Goal: Transaction & Acquisition: Obtain resource

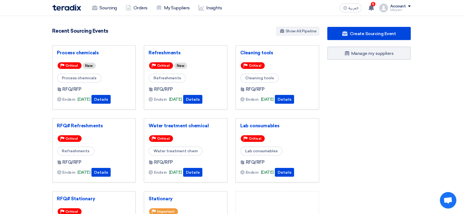
drag, startPoint x: 56, startPoint y: 26, endPoint x: 177, endPoint y: 40, distance: 122.3
click at [177, 40] on section "5511 RFx remaining 19 Auctions remaining Create Sourcing Event" at bounding box center [231, 154] width 463 height 277
click at [176, 35] on div "Recent Sourcing Events Show All Pipeline" at bounding box center [185, 32] width 267 height 10
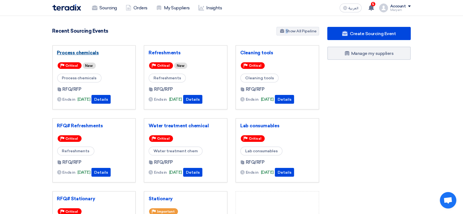
click at [83, 54] on link "Process chemicals" at bounding box center [94, 52] width 74 height 5
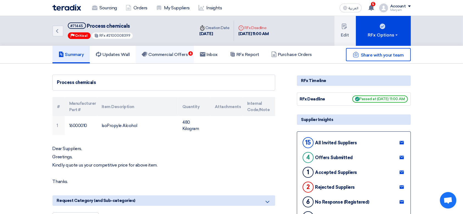
click at [188, 56] on h5 "Commercial Offers 4" at bounding box center [165, 54] width 46 height 5
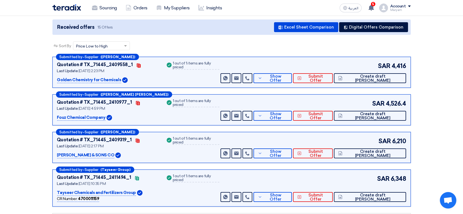
scroll to position [73, 0]
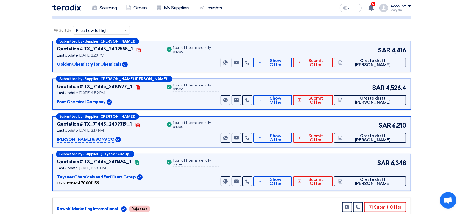
click at [150, 176] on div "Tayseer Chemicals and Fertilizers Group" at bounding box center [108, 177] width 102 height 7
click at [165, 176] on div "Quotation # TX_71445_2411494_1 Contacts Last Update [DATE] 10:35 PM Tayseer Che…" at bounding box center [138, 173] width 163 height 28
click at [206, 124] on div "1 out of 1 items are fully priced" at bounding box center [196, 125] width 47 height 8
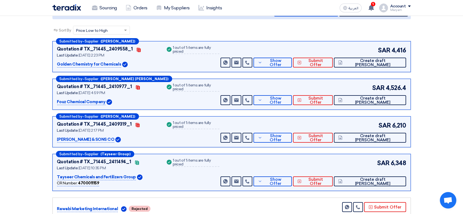
click at [206, 124] on div "1 out of 1 items are fully priced" at bounding box center [196, 125] width 47 height 8
click at [204, 137] on div "Success 1 out of 1 items are fully priced" at bounding box center [193, 132] width 54 height 22
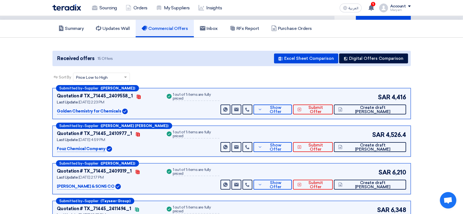
scroll to position [37, 0]
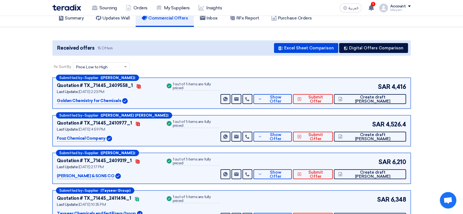
click at [93, 101] on p "Golden Chemistry for Chemicals" at bounding box center [89, 101] width 64 height 7
click at [149, 98] on div "Golden Chemistry for Chemicals" at bounding box center [108, 101] width 102 height 7
click at [363, 46] on button "Digital Offers Comparison" at bounding box center [373, 48] width 69 height 10
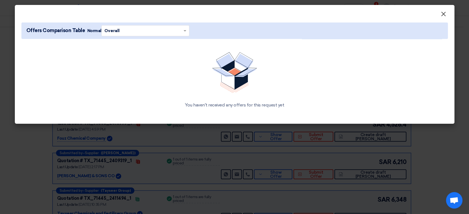
click at [443, 14] on span "×" at bounding box center [443, 15] width 5 height 11
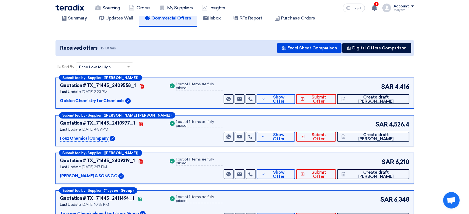
scroll to position [0, 0]
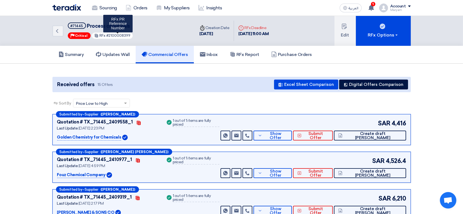
click at [116, 35] on span "#2100008399" at bounding box center [118, 36] width 24 height 4
copy span "2100008399"
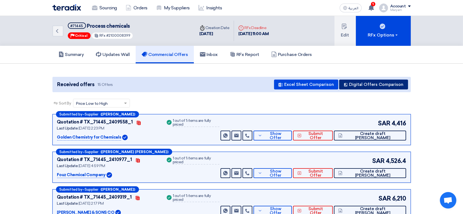
click at [389, 86] on button "Digital Offers Comparison" at bounding box center [373, 85] width 69 height 10
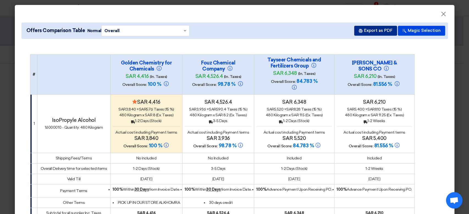
click at [368, 32] on button "Export as PDF" at bounding box center [375, 31] width 43 height 10
click at [442, 14] on span "×" at bounding box center [443, 15] width 5 height 11
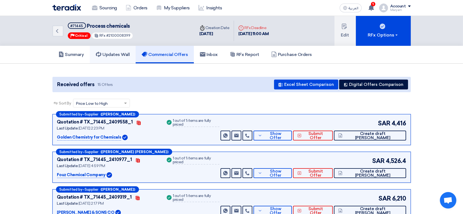
click at [121, 55] on h5 "Updates Wall" at bounding box center [113, 54] width 34 height 5
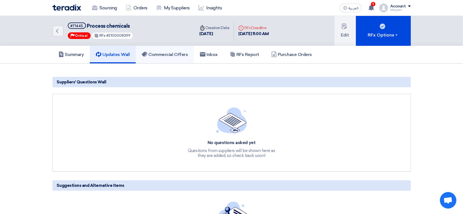
click at [163, 56] on h5 "Commercial Offers" at bounding box center [165, 54] width 46 height 5
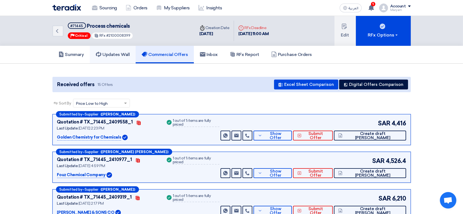
click at [119, 54] on h5 "Updates Wall" at bounding box center [113, 54] width 34 height 5
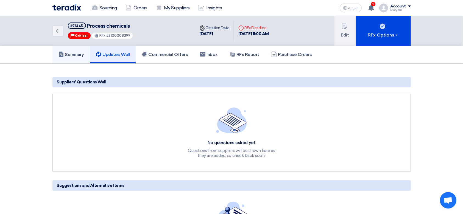
click at [71, 56] on h5 "Summary" at bounding box center [72, 54] width 26 height 5
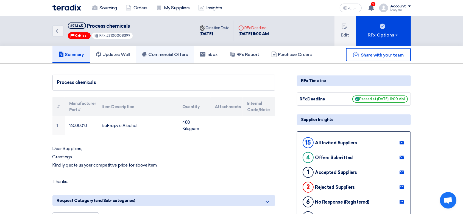
click at [178, 54] on h5 "Commercial Offers" at bounding box center [165, 54] width 46 height 5
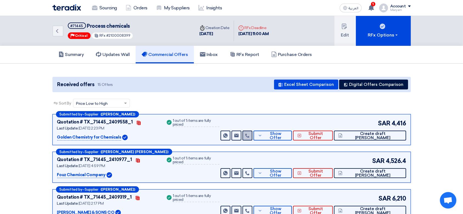
scroll to position [37, 0]
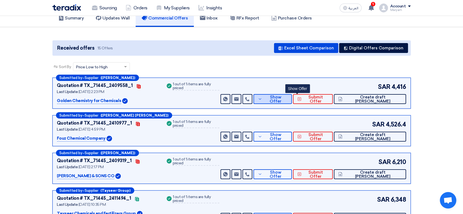
click at [291, 101] on button "Show Offer" at bounding box center [273, 99] width 38 height 10
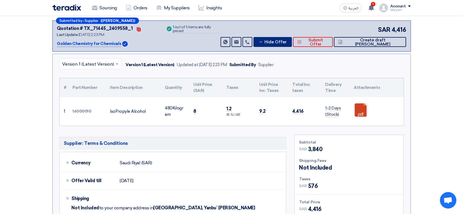
scroll to position [183, 0]
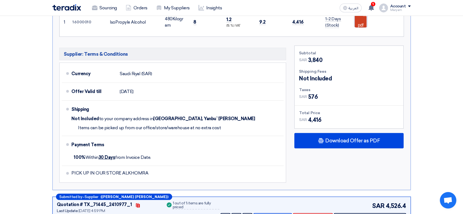
click at [363, 21] on link at bounding box center [376, 30] width 44 height 33
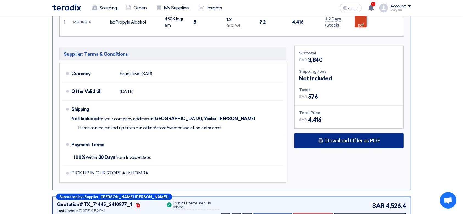
click at [345, 140] on span "Download Offer as PDF" at bounding box center [352, 140] width 55 height 5
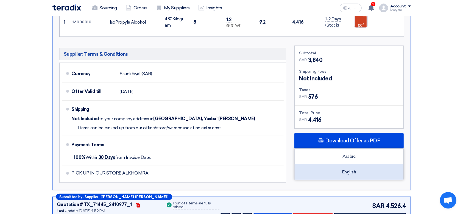
click at [334, 168] on div "English" at bounding box center [349, 172] width 109 height 15
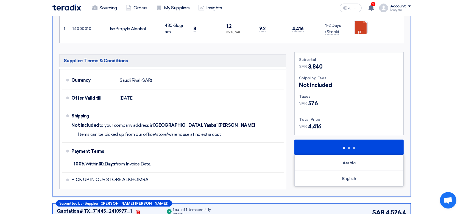
scroll to position [37, 0]
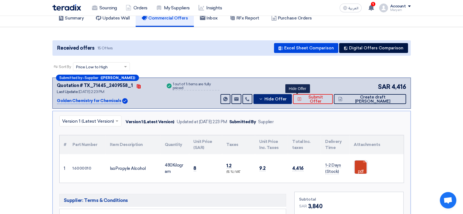
click at [290, 94] on button "Hide Offer" at bounding box center [273, 99] width 38 height 10
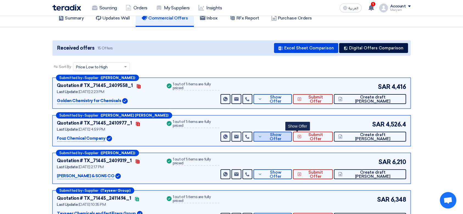
click at [292, 133] on button "Show Offer" at bounding box center [273, 137] width 38 height 10
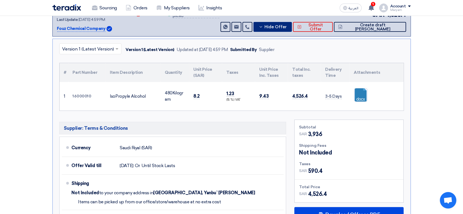
scroll to position [220, 0]
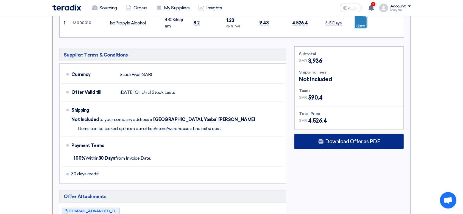
click at [357, 146] on div "Download Offer as PDF" at bounding box center [349, 141] width 109 height 15
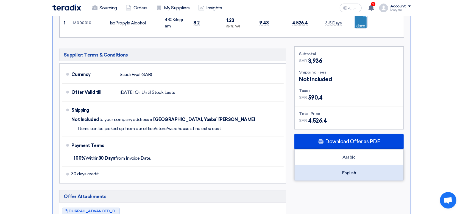
click at [355, 176] on div "English" at bounding box center [349, 172] width 109 height 15
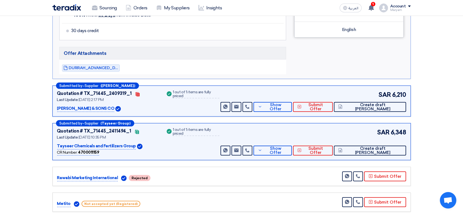
scroll to position [366, 0]
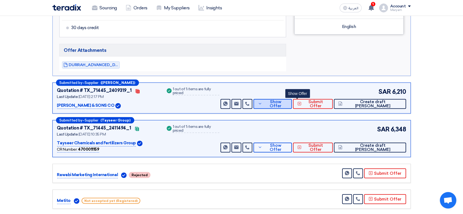
click at [292, 99] on button "Show Offer" at bounding box center [273, 104] width 38 height 10
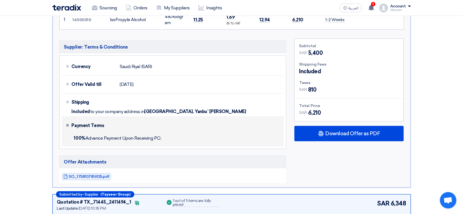
scroll to position [256, 0]
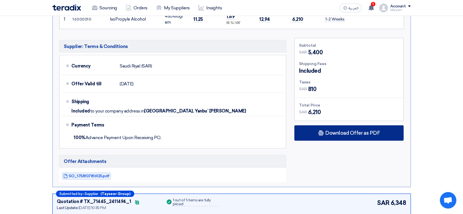
click at [332, 131] on span "Download Offer as PDF" at bounding box center [352, 133] width 55 height 5
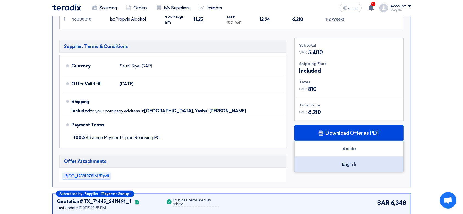
click at [334, 163] on div "English" at bounding box center [349, 164] width 109 height 15
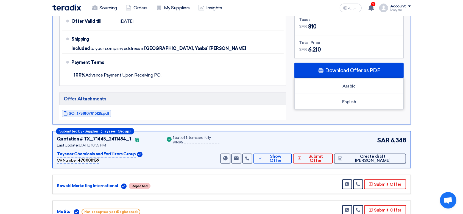
scroll to position [440, 0]
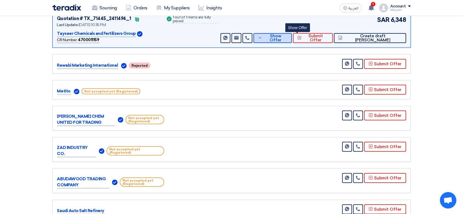
click at [288, 39] on span "Show Offer" at bounding box center [276, 38] width 24 height 8
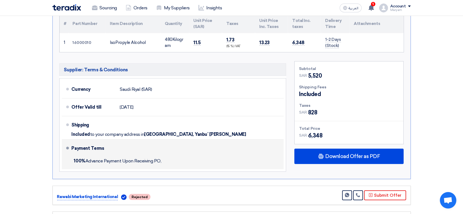
scroll to position [293, 0]
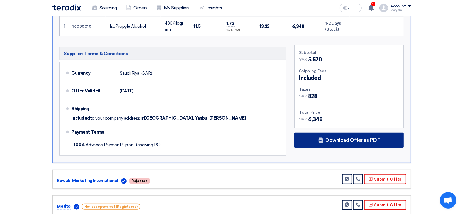
click at [313, 139] on div "Download Offer as PDF" at bounding box center [349, 140] width 109 height 15
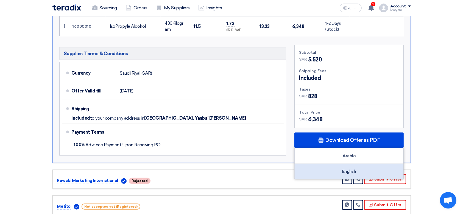
click at [336, 168] on div "English" at bounding box center [349, 171] width 109 height 15
